Goal: Find specific page/section: Find specific page/section

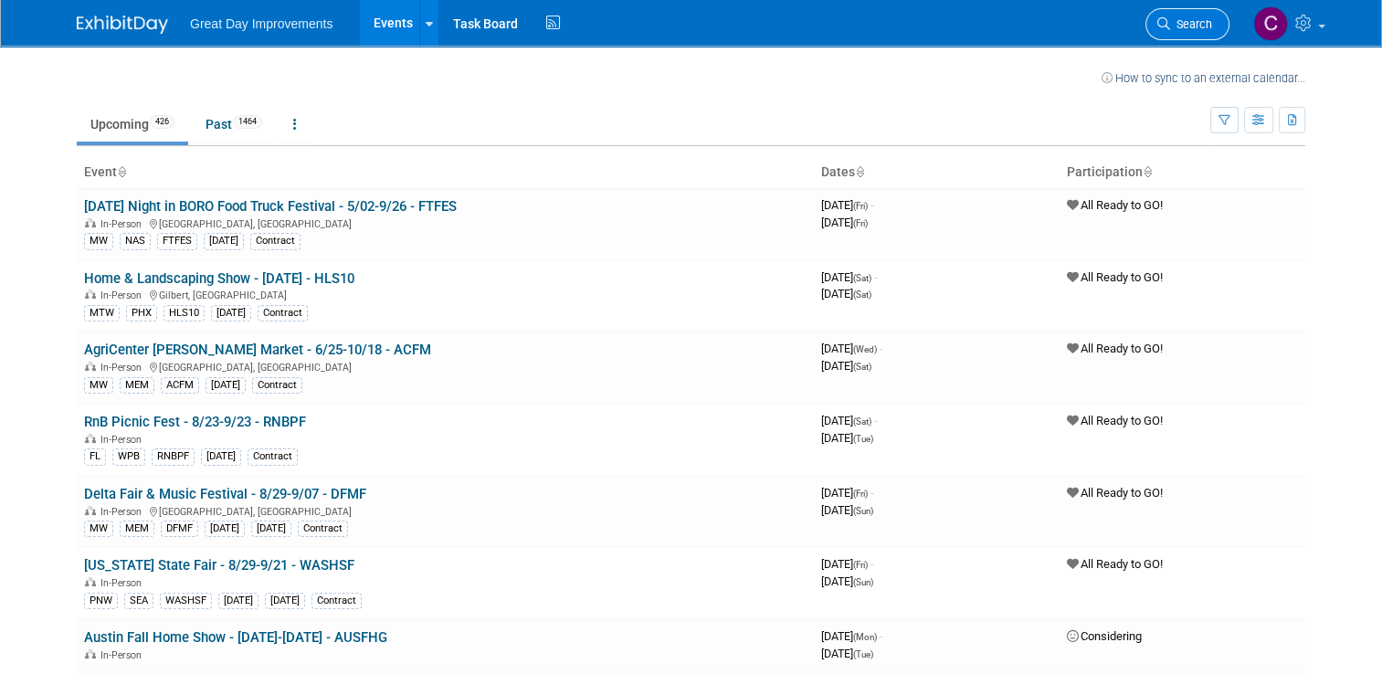
click at [1173, 13] on link "Search" at bounding box center [1187, 24] width 84 height 32
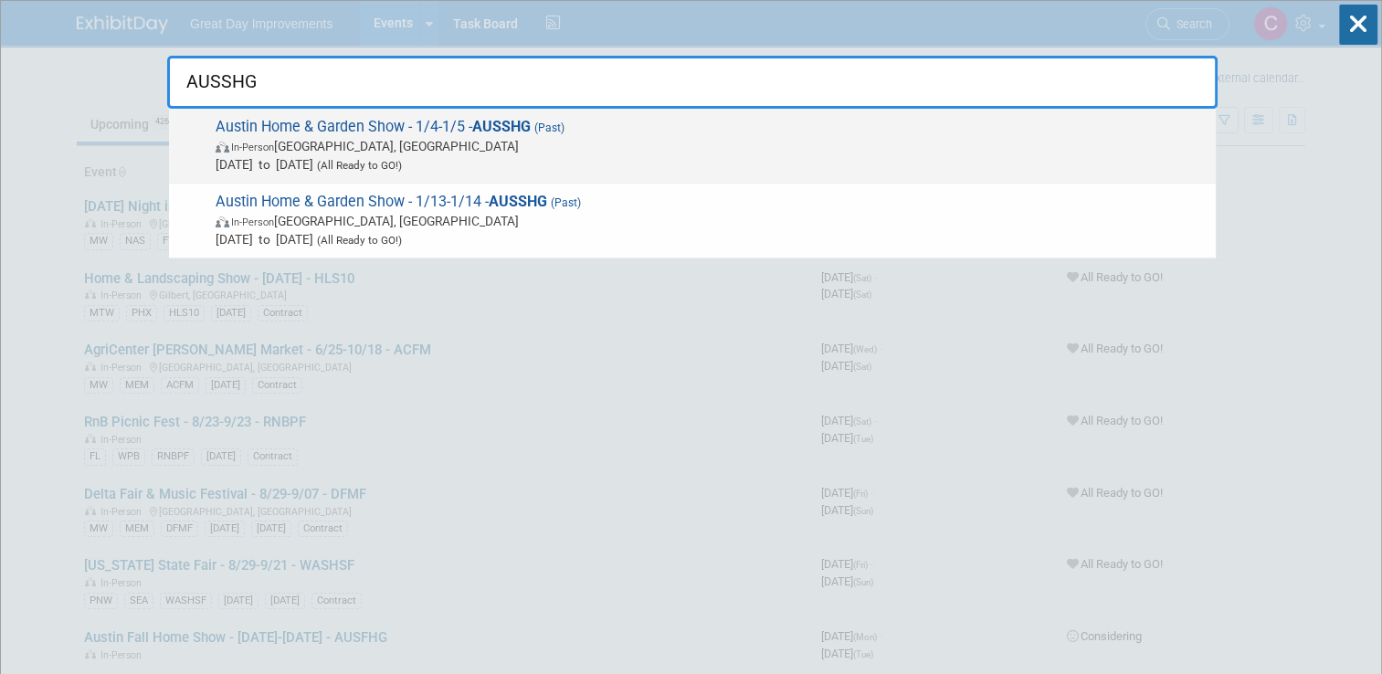
type input "AUSSHG"
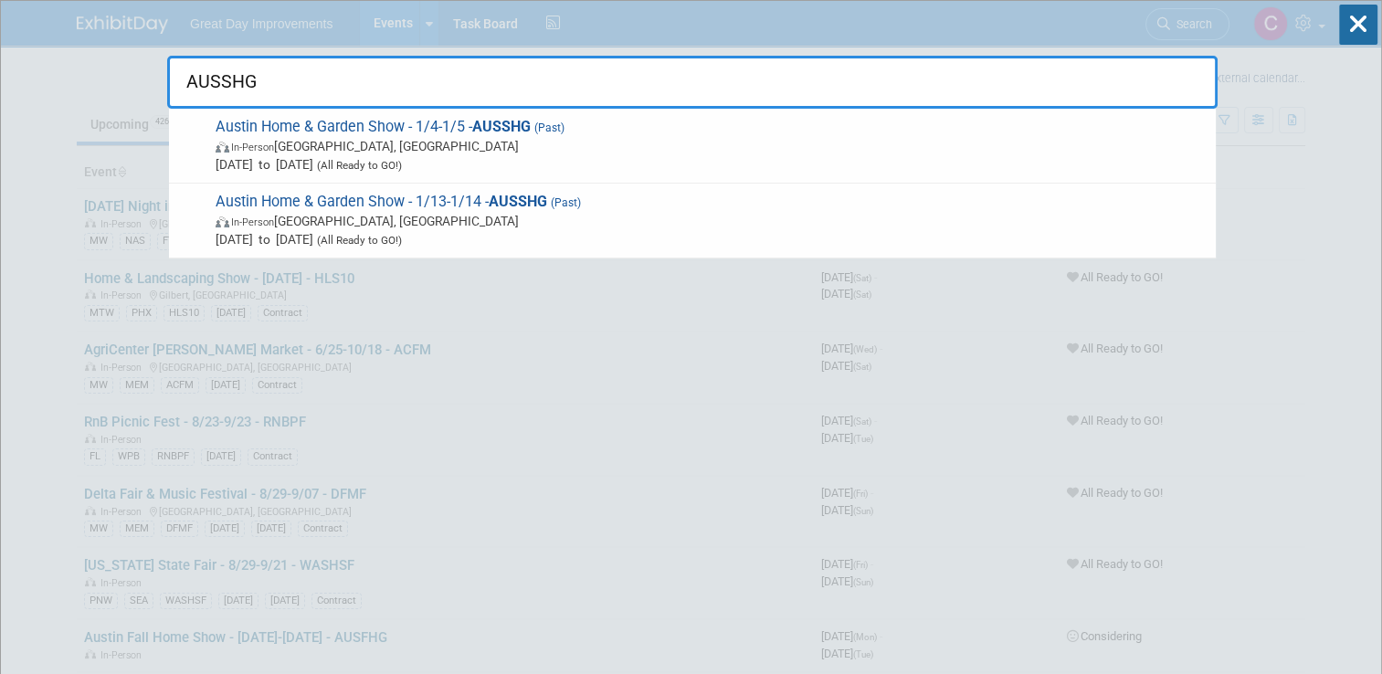
click at [696, 47] on div "AUSSHG Austin Home & Garden Show - 1/4-1/5 - AUSSHG (Past) In-Person [GEOGRAPHI…" at bounding box center [692, 78] width 1050 height 62
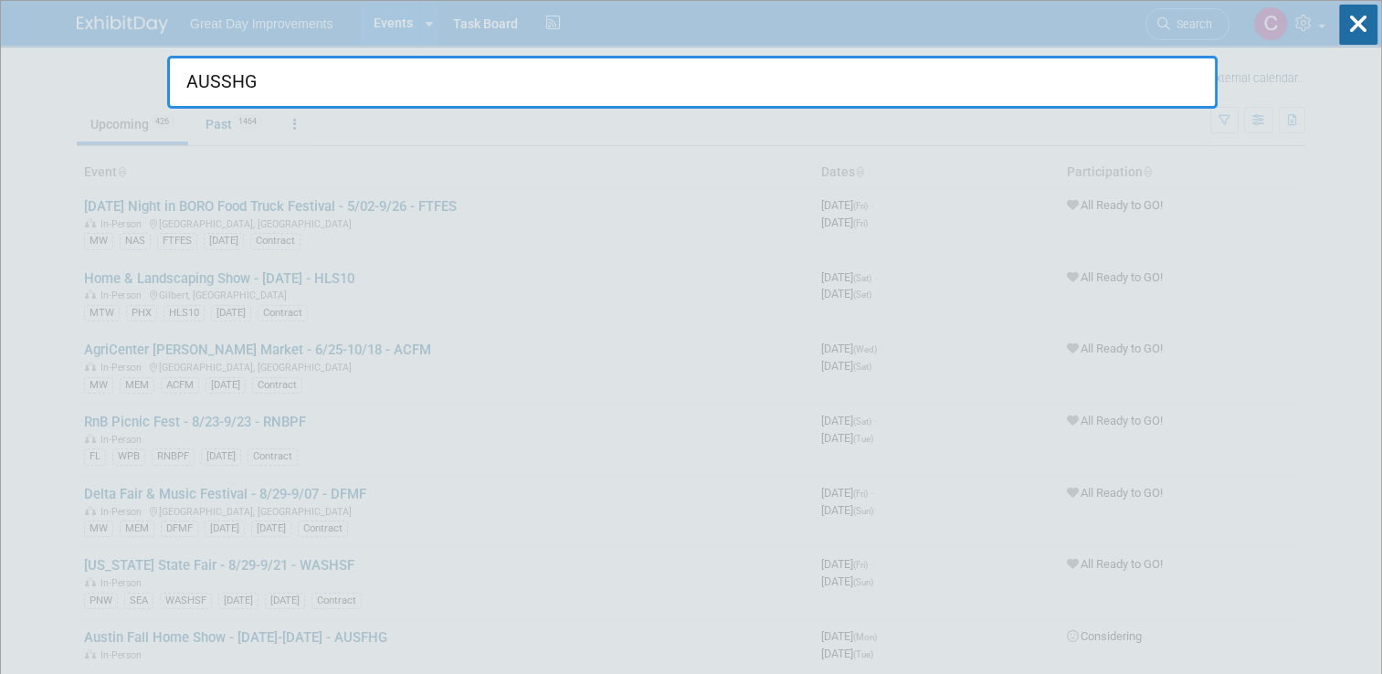
click at [696, 47] on div "AUSSHG" at bounding box center [692, 78] width 1050 height 62
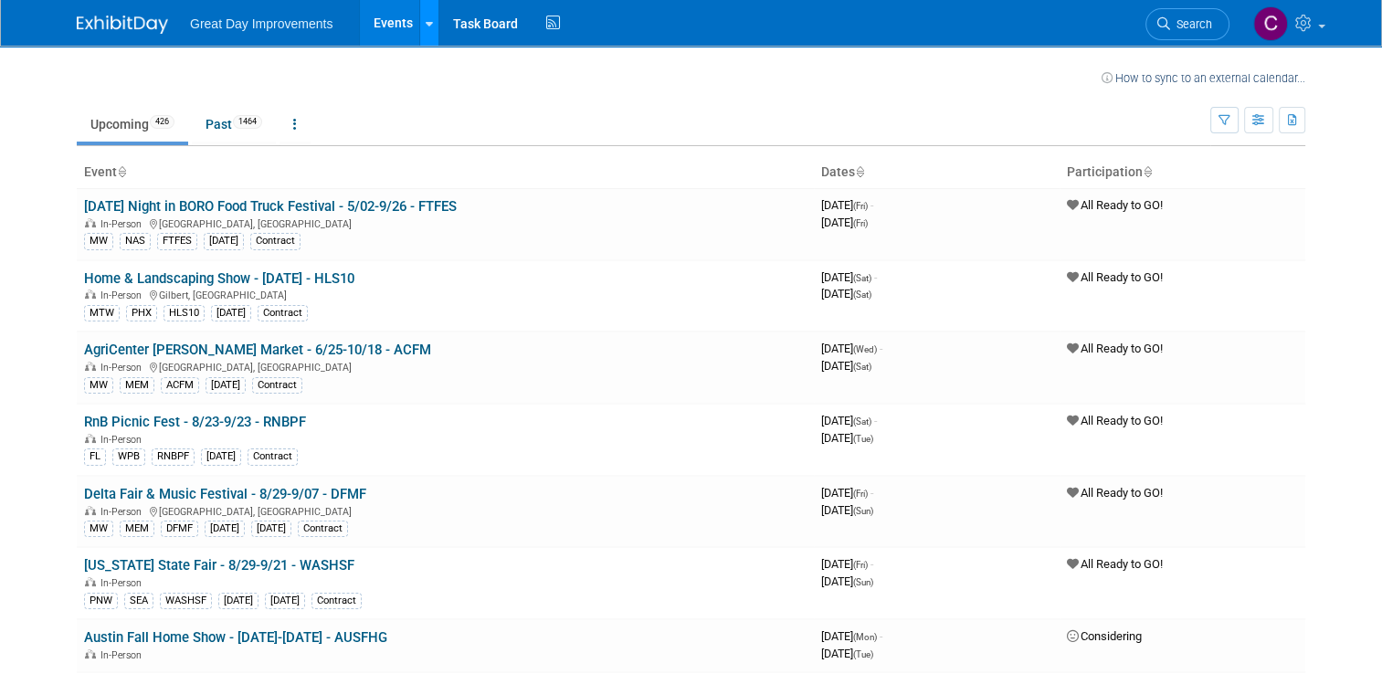
click at [419, 34] on link at bounding box center [428, 23] width 19 height 46
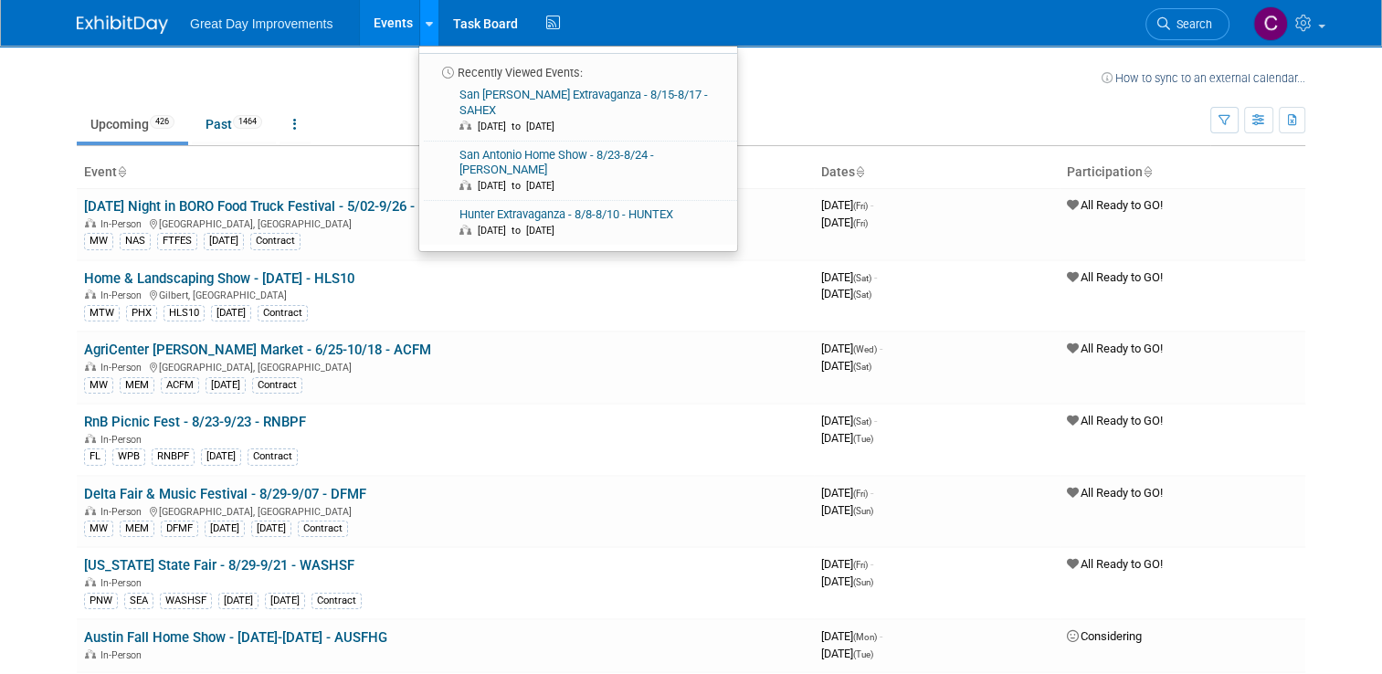
click at [419, 34] on link at bounding box center [428, 23] width 19 height 46
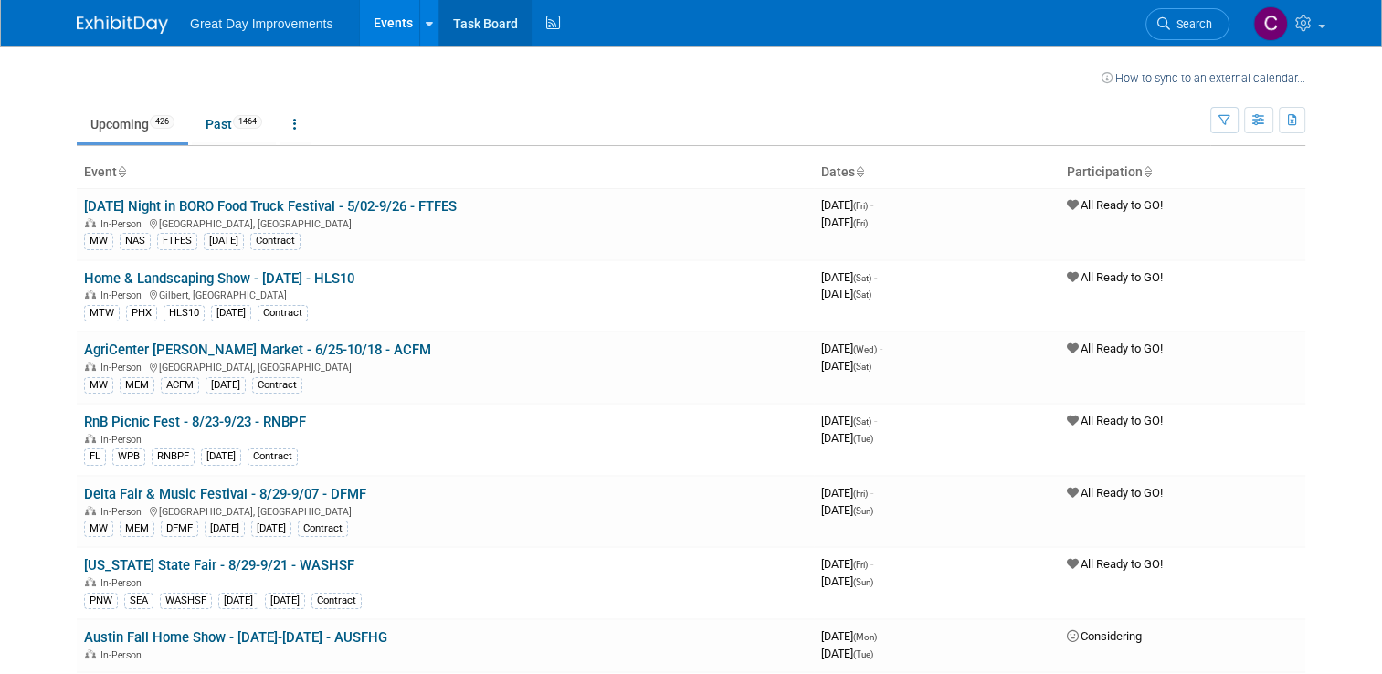
click at [459, 26] on link "Task Board" at bounding box center [485, 23] width 92 height 46
